Goal: Information Seeking & Learning: Learn about a topic

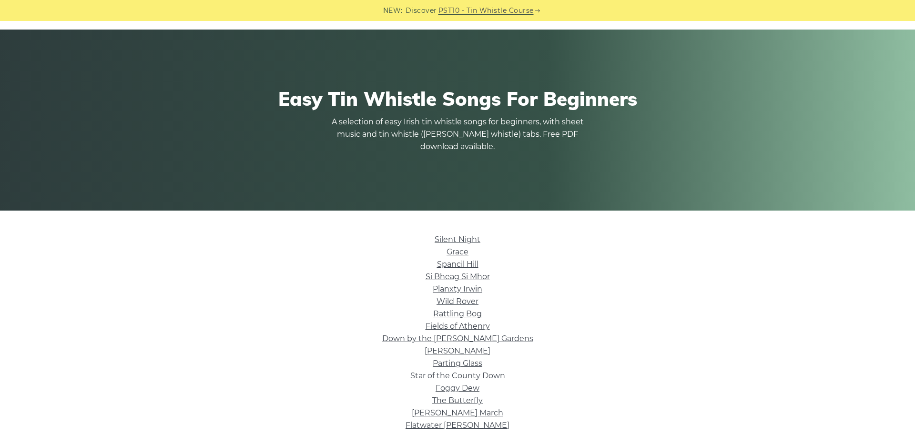
scroll to position [41, 0]
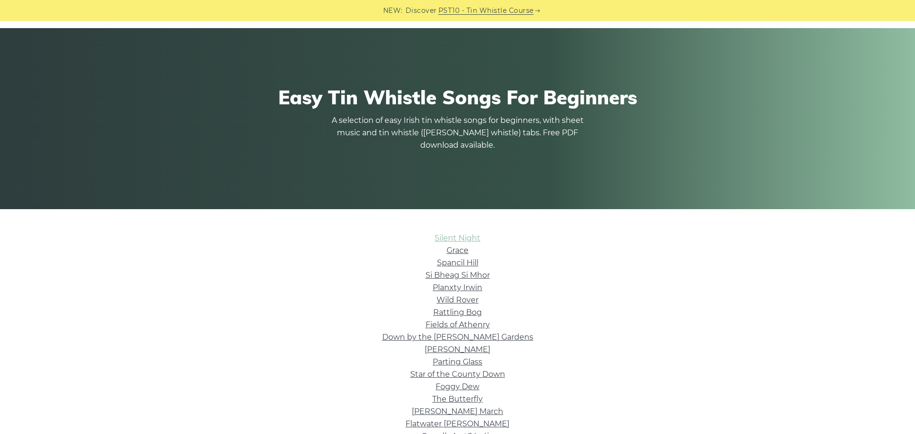
click at [452, 241] on link "Silent Night" at bounding box center [458, 238] width 46 height 9
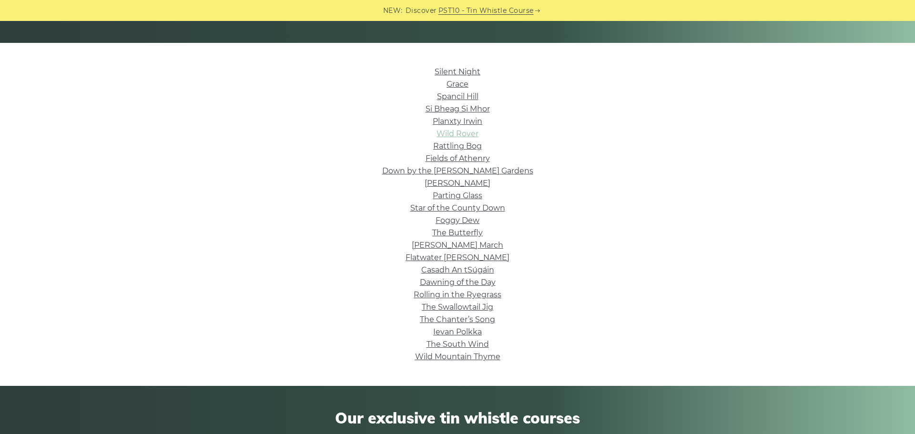
scroll to position [208, 0]
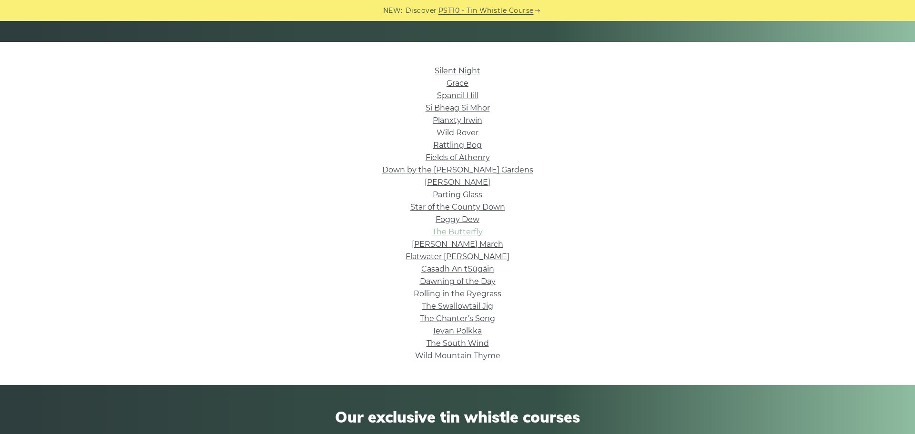
click at [467, 234] on link "The Butterfly" at bounding box center [457, 231] width 51 height 9
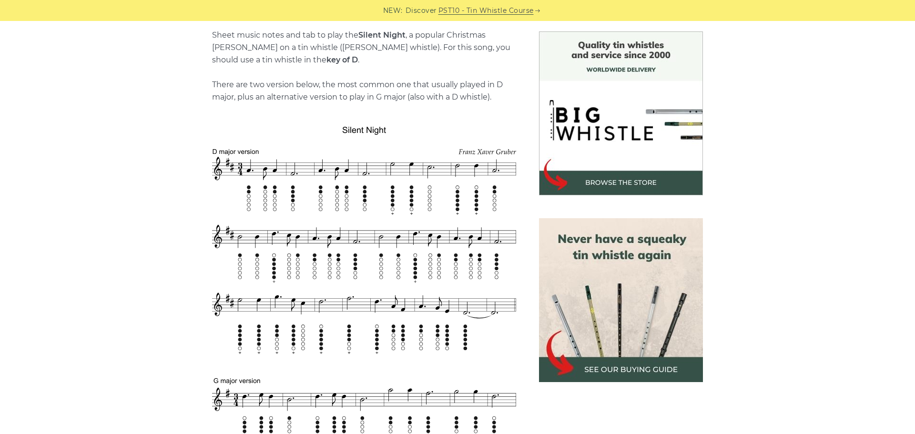
scroll to position [249, 0]
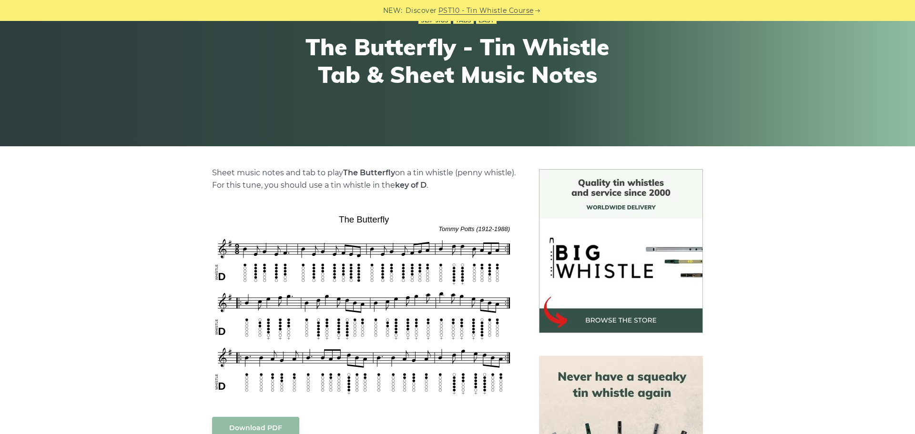
scroll to position [113, 0]
